Goal: Task Accomplishment & Management: Use online tool/utility

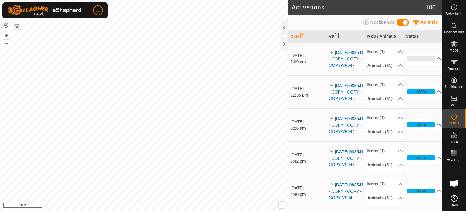
click at [417, 96] on link "In Rotation" at bounding box center [415, 98] width 52 height 12
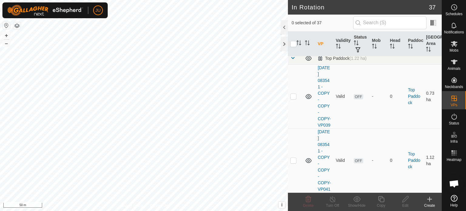
scroll to position [2547, 0]
click at [293, 22] on p-checkbox at bounding box center [293, 20] width 6 height 5
checkbox input "true"
click at [382, 198] on icon at bounding box center [381, 198] width 8 height 7
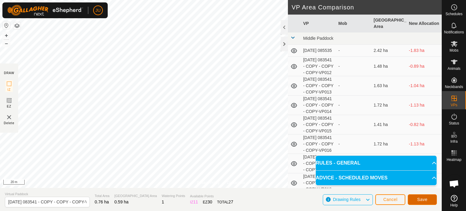
click at [423, 197] on span "Save" at bounding box center [422, 199] width 10 height 5
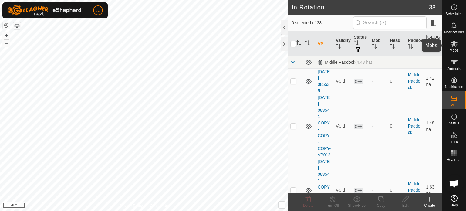
click at [455, 44] on icon at bounding box center [453, 43] width 7 height 7
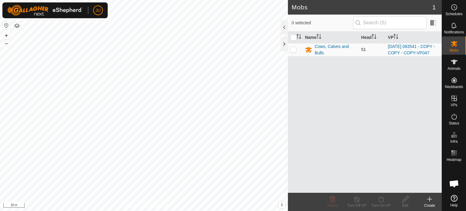
click at [294, 51] on p-checkbox at bounding box center [293, 49] width 6 height 5
checkbox input "true"
click at [380, 197] on icon at bounding box center [381, 198] width 8 height 7
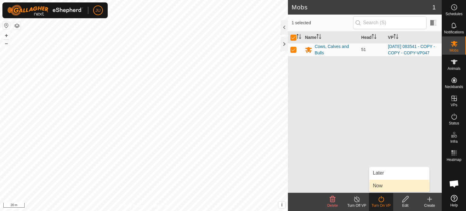
click at [389, 185] on link "Now" at bounding box center [399, 185] width 60 height 12
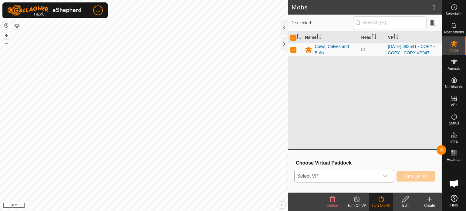
click at [383, 176] on icon "dropdown trigger" at bounding box center [385, 175] width 5 height 5
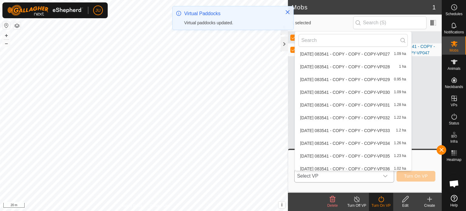
scroll to position [390, 0]
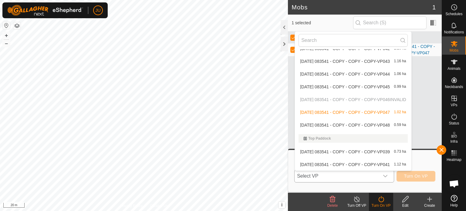
click at [378, 122] on li "2025-08-12 083541 - COPY - COPY - COPY-VP048 0.59 ha" at bounding box center [353, 125] width 116 height 12
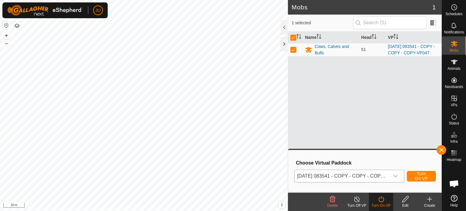
click at [420, 176] on span "Turn On VP" at bounding box center [421, 176] width 14 height 10
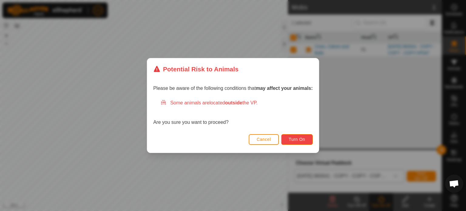
click at [293, 139] on span "Turn On" at bounding box center [297, 139] width 16 height 5
